Goal: Task Accomplishment & Management: Complete application form

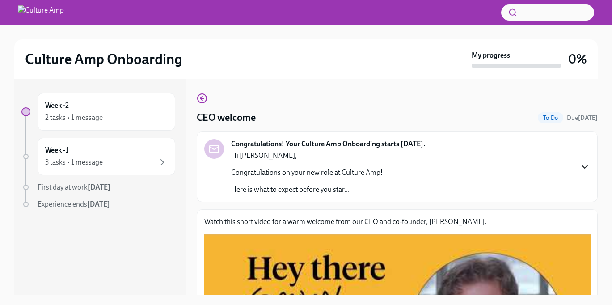
click at [580, 169] on icon "button" at bounding box center [584, 166] width 11 height 11
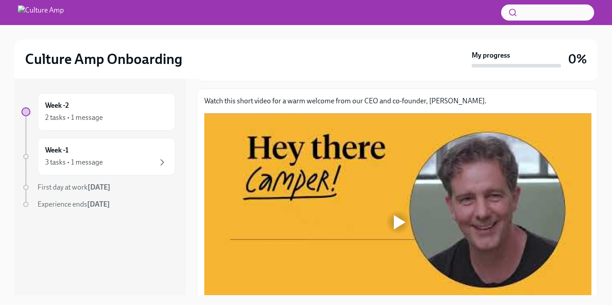
scroll to position [227, 0]
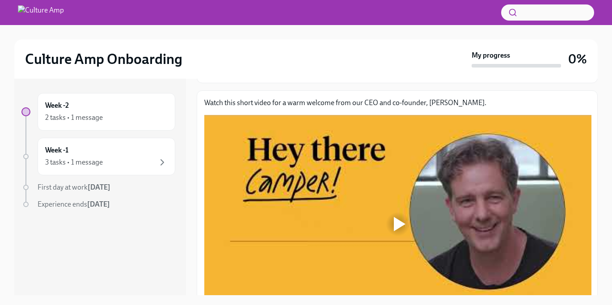
click at [386, 201] on div at bounding box center [397, 224] width 387 height 218
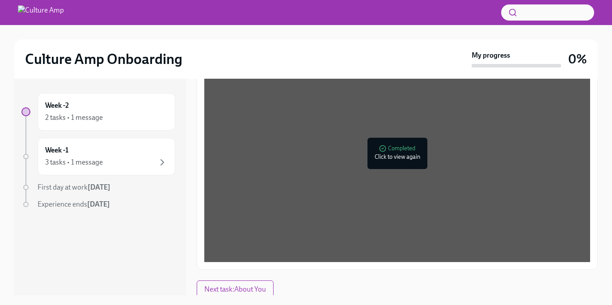
scroll to position [16, 0]
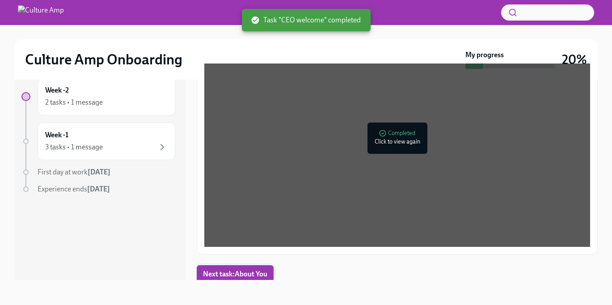
click at [244, 270] on button "Next task : About You" at bounding box center [235, 274] width 77 height 18
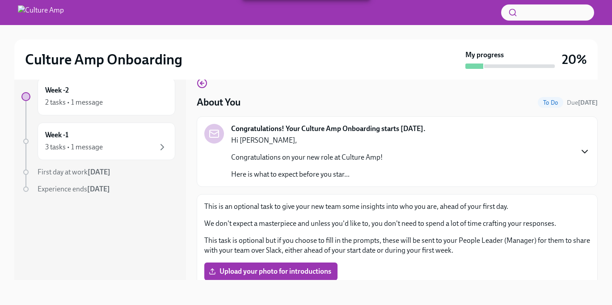
click at [579, 151] on icon "button" at bounding box center [584, 151] width 11 height 11
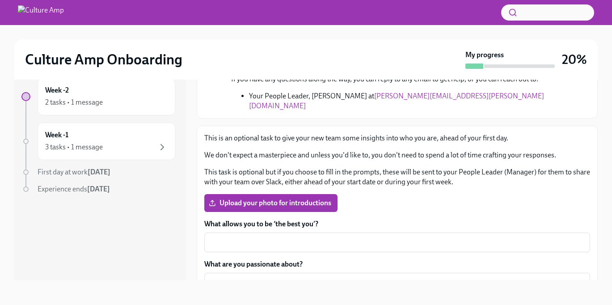
scroll to position [177, 0]
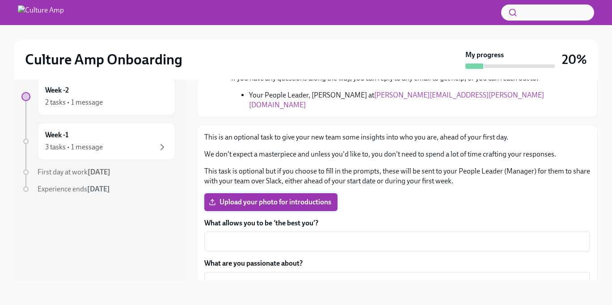
click at [292, 198] on span "Upload your photo for introductions" at bounding box center [271, 202] width 121 height 9
click at [0, 0] on input "Upload your photo for introductions" at bounding box center [0, 0] width 0 height 0
click at [250, 198] on span "Upload your photo for introductions" at bounding box center [271, 202] width 121 height 9
click at [0, 0] on input "Upload your photo for introductions" at bounding box center [0, 0] width 0 height 0
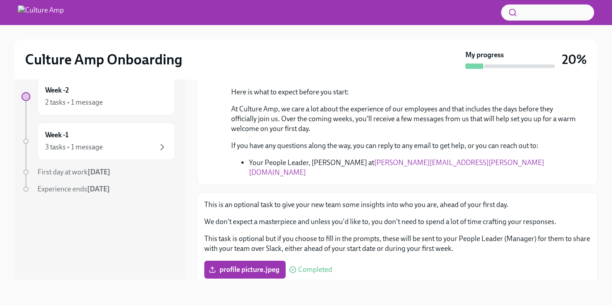
scroll to position [187, 0]
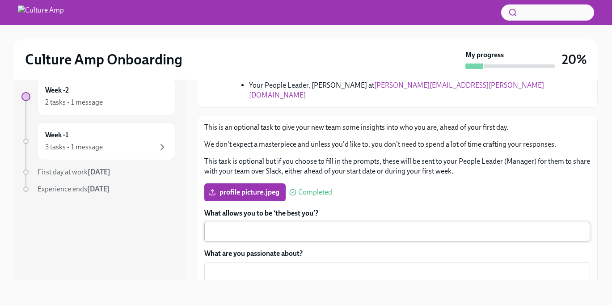
click at [253, 226] on textarea "What allows you to be ‘the best you’?" at bounding box center [397, 231] width 375 height 11
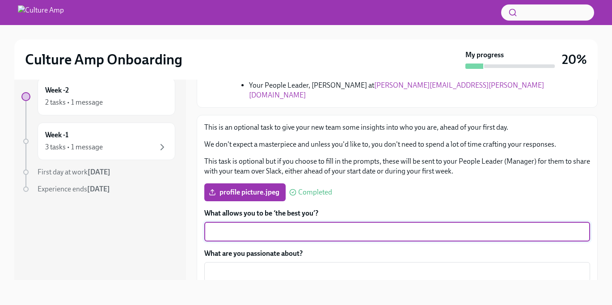
paste textarea "I'm at my best when I'm surrounded by people who are genuinely curious and comf…"
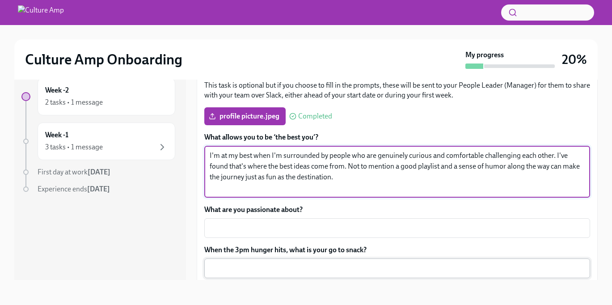
scroll to position [301, 0]
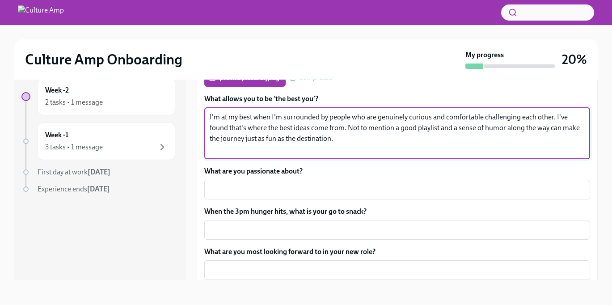
type textarea "I'm at my best when I'm surrounded by people who are genuinely curious and comf…"
click at [237, 184] on textarea "What are you passionate about?" at bounding box center [397, 189] width 375 height 11
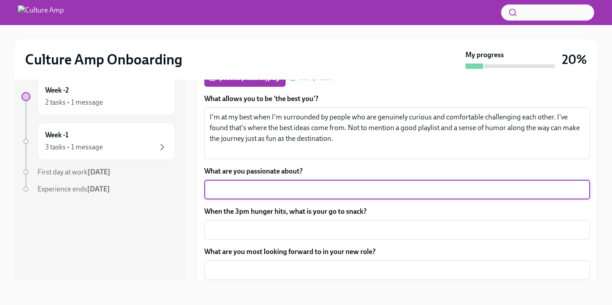
paste textarea "I'm passionate about the thrill of discovery. I love getting lost in a good boo…"
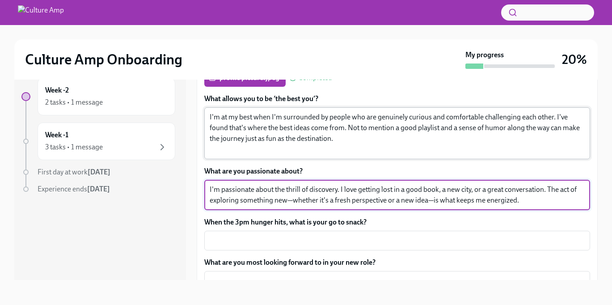
type textarea "I'm passionate about the thrill of discovery. I love getting lost in a good boo…"
click at [233, 143] on textarea "I'm at my best when I'm surrounded by people who are genuinely curious and comf…" at bounding box center [397, 133] width 375 height 43
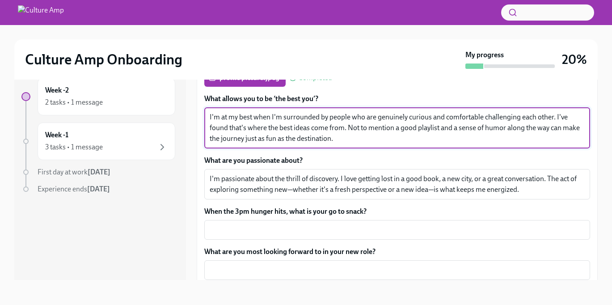
type textarea "I'm at my best when I'm surrounded by people who are genuinely curious and comf…"
click at [226, 224] on textarea "When the 3pm hunger hits, what is your go to snack?" at bounding box center [397, 229] width 375 height 11
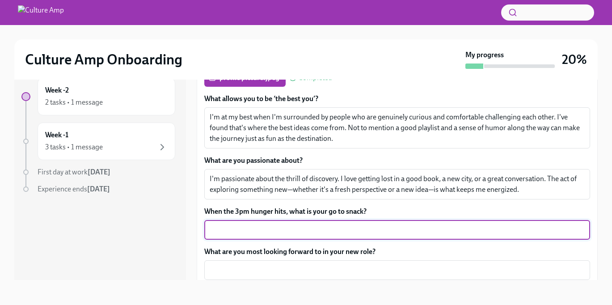
paste textarea "If it's sweet, sugary, and shaped like an animal or food that shouldn't be cand…"
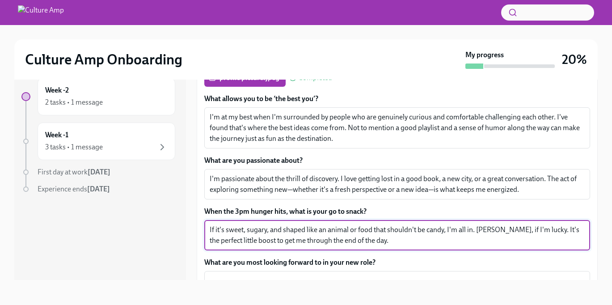
type textarea "If it's sweet, sugary, and shaped like an animal or food that shouldn't be cand…"
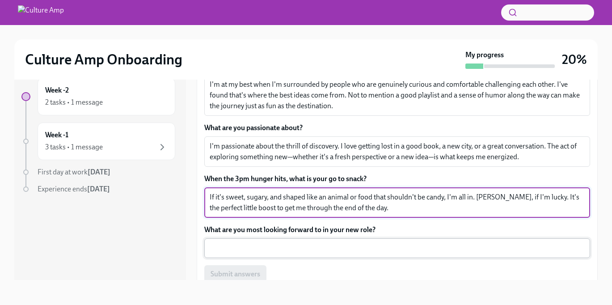
scroll to position [335, 0]
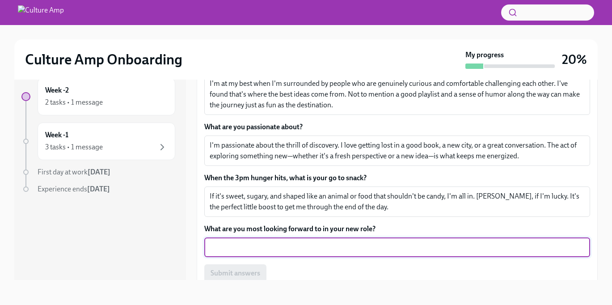
click at [265, 242] on textarea "What are you most looking forward to in your new role?" at bounding box center [397, 247] width 375 height 11
paste textarea "I'm most looking forward to meeting and learning from everyone on the team. I'v…"
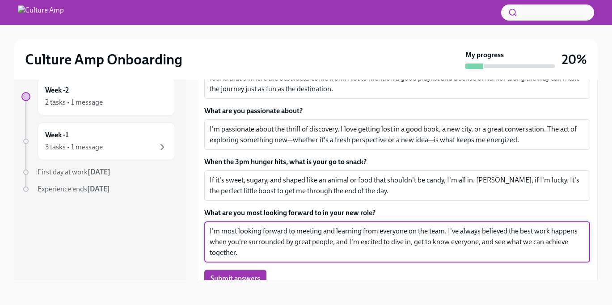
scroll to position [356, 0]
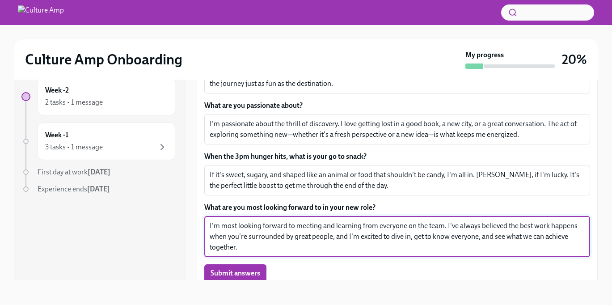
type textarea "I'm most looking forward to meeting and learning from everyone on the team. I'v…"
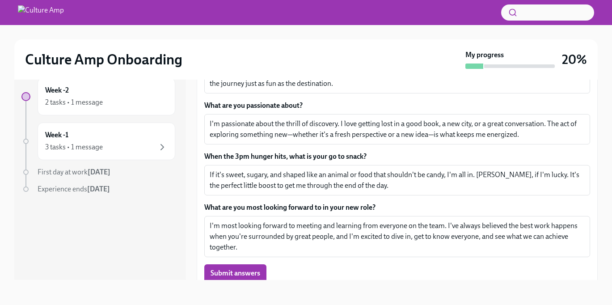
click at [321, 264] on div "Submit answers" at bounding box center [397, 273] width 386 height 18
click at [232, 269] on button "Submit answers" at bounding box center [235, 273] width 62 height 18
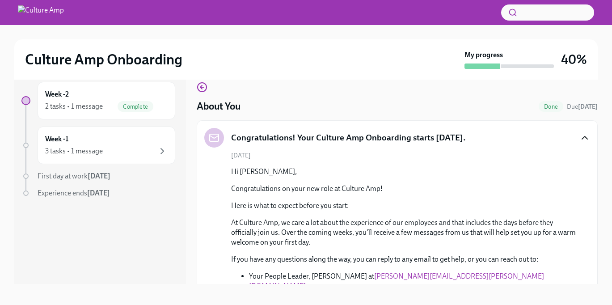
scroll to position [16, 0]
